Goal: Task Accomplishment & Management: Manage account settings

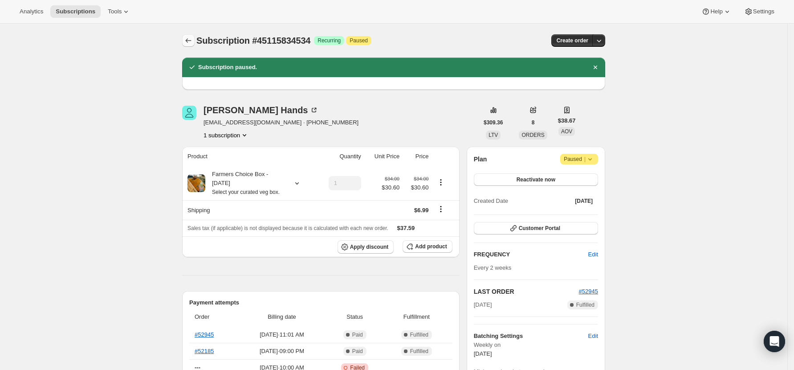
click at [193, 42] on icon "Subscriptions" at bounding box center [188, 40] width 9 height 9
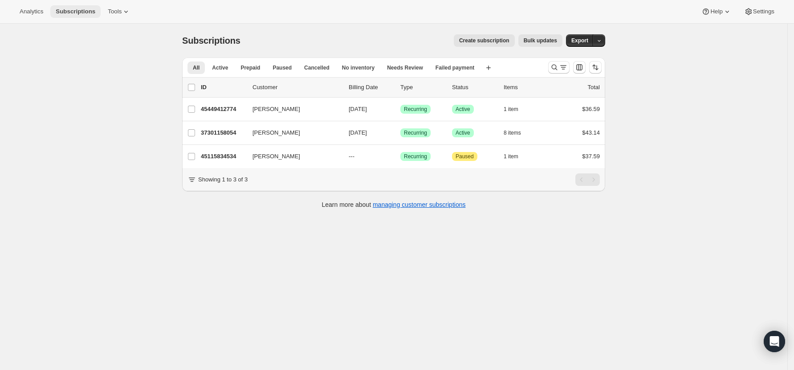
click at [70, 11] on span "Subscriptions" at bounding box center [76, 11] width 40 height 7
click at [555, 68] on icon "Search and filter results" at bounding box center [555, 68] width 6 height 6
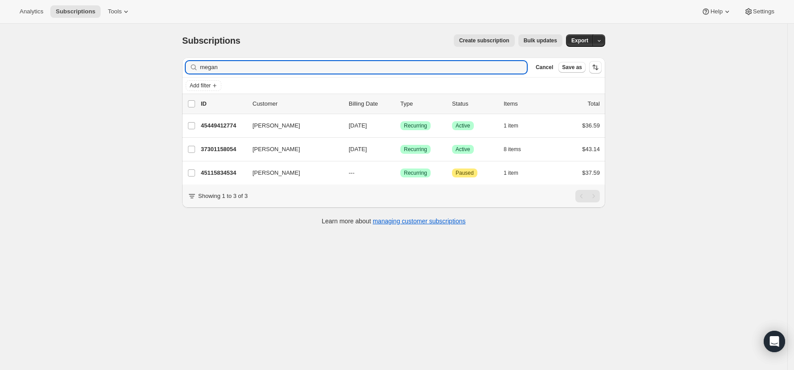
drag, startPoint x: 223, startPoint y: 66, endPoint x: 188, endPoint y: 61, distance: 35.5
click at [188, 62] on div "Filter subscribers [PERSON_NAME] Cancel Save as" at bounding box center [393, 67] width 423 height 20
type input "s"
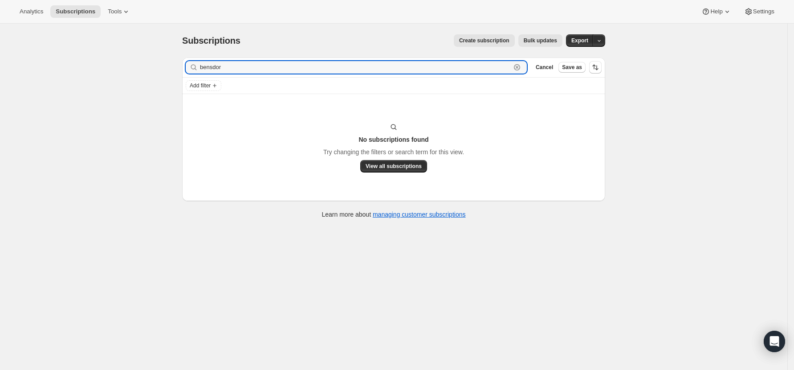
drag, startPoint x: 239, startPoint y: 67, endPoint x: 192, endPoint y: 67, distance: 47.2
click at [192, 67] on div "bensdor Clear" at bounding box center [356, 67] width 341 height 12
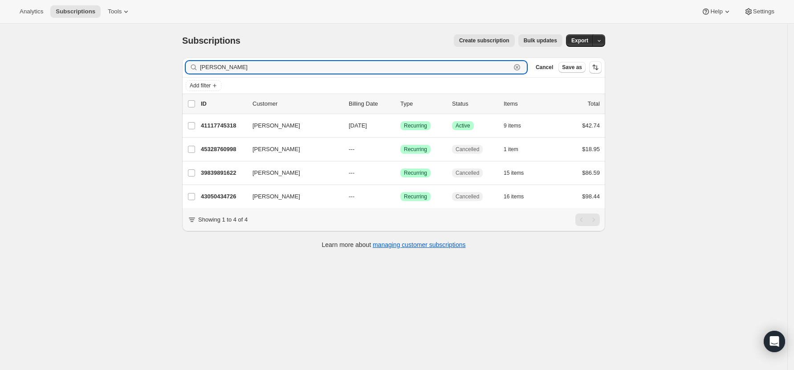
drag, startPoint x: 239, startPoint y: 66, endPoint x: 196, endPoint y: 65, distance: 43.2
click at [196, 65] on div "[PERSON_NAME]" at bounding box center [356, 67] width 341 height 12
type input "[PERSON_NAME]"
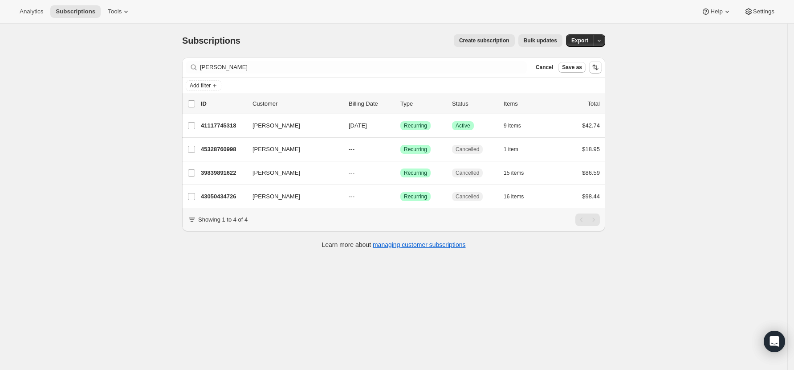
click at [95, 195] on div "Subscriptions. This page is ready Subscriptions Create subscription Bulk update…" at bounding box center [394, 209] width 788 height 370
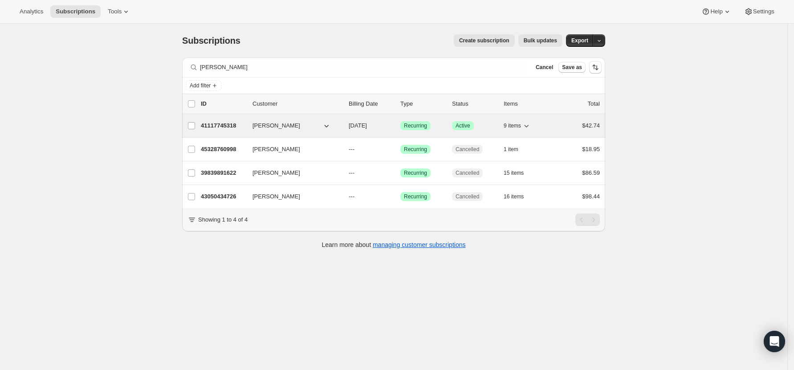
click at [226, 126] on p "41117745318" at bounding box center [223, 125] width 45 height 9
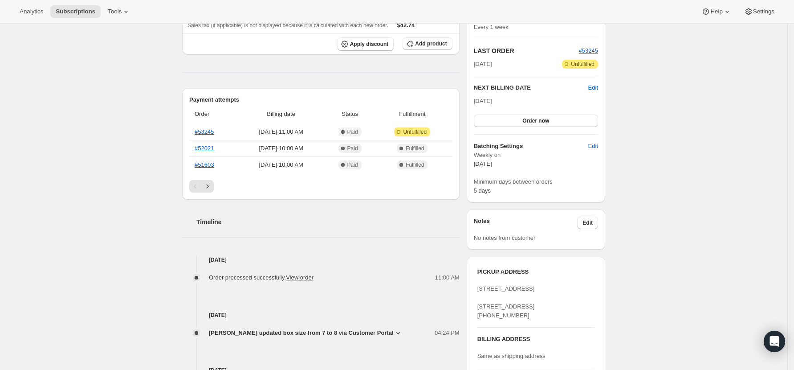
scroll to position [237, 0]
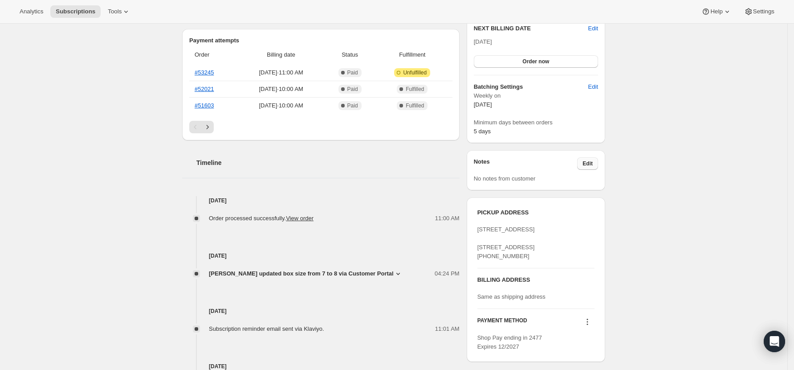
click at [592, 164] on span "Edit" at bounding box center [588, 163] width 10 height 7
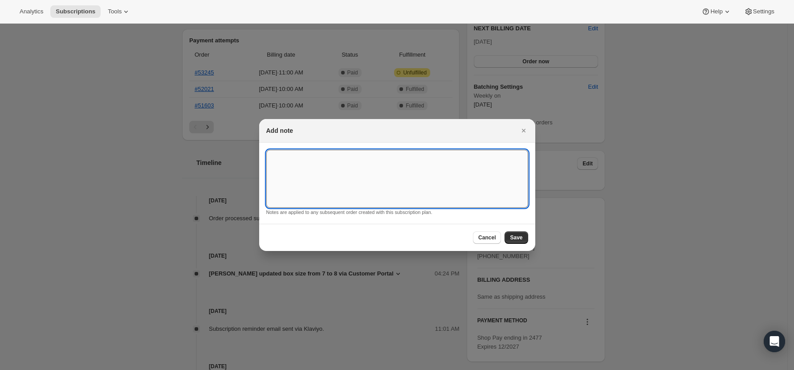
click at [437, 176] on textarea ":r1mb:" at bounding box center [397, 179] width 262 height 58
type textarea "SOUTH MARKET - Pick up"
click at [492, 237] on span "Cancel" at bounding box center [486, 237] width 17 height 7
